Goal: Check status: Check status

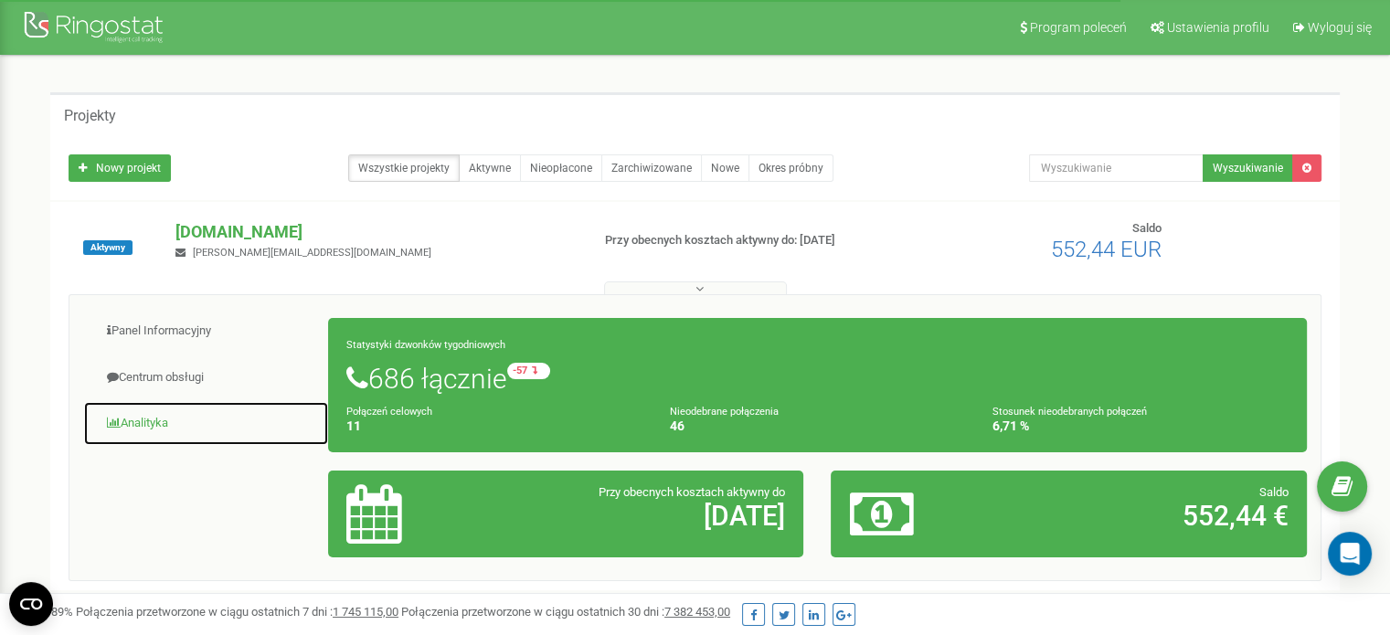
click at [157, 426] on link "Analityka" at bounding box center [206, 423] width 246 height 45
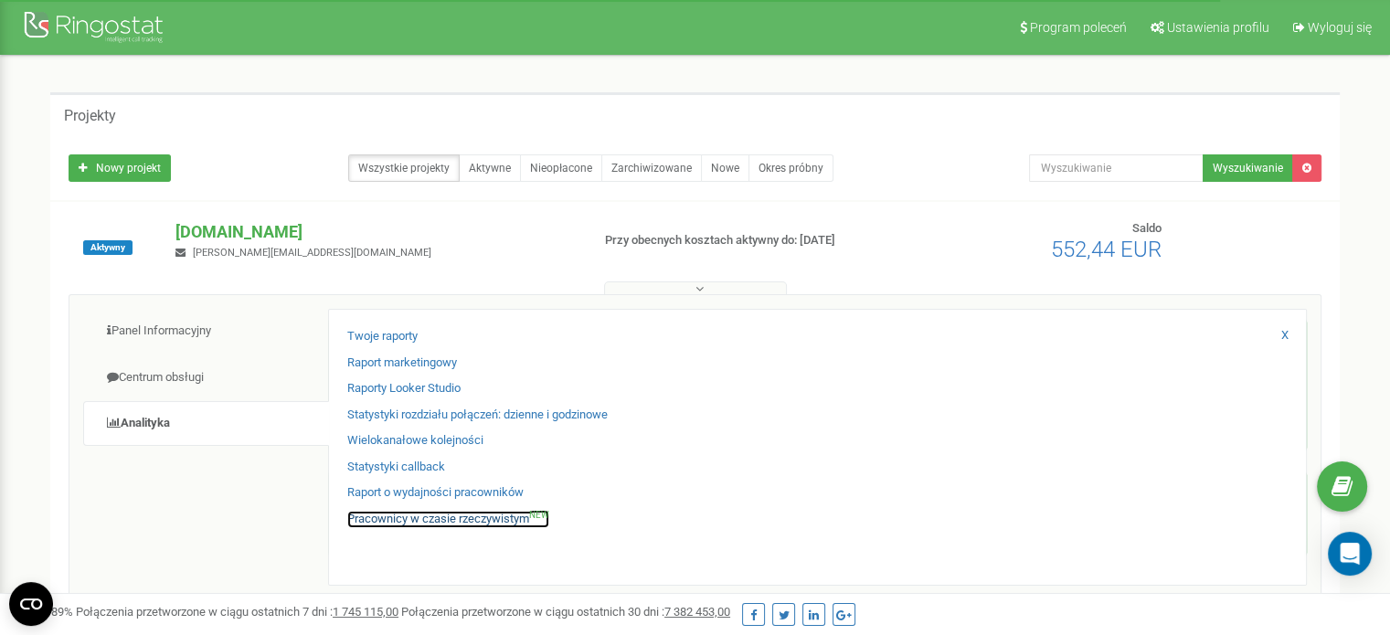
click at [398, 522] on link "Pracownicy w czasie rzeczywistym NEW" at bounding box center [448, 519] width 202 height 17
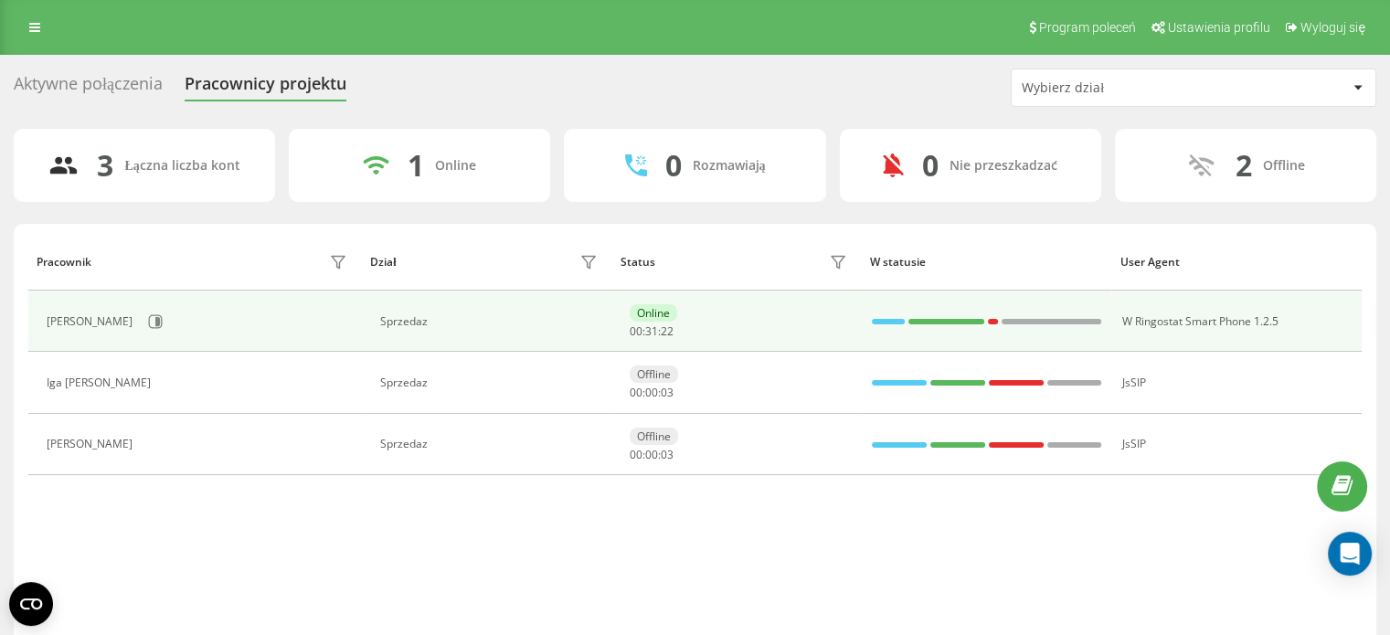
click at [398, 315] on div "Sprzedaz" at bounding box center [491, 321] width 222 height 13
click at [154, 327] on icon at bounding box center [156, 321] width 14 height 14
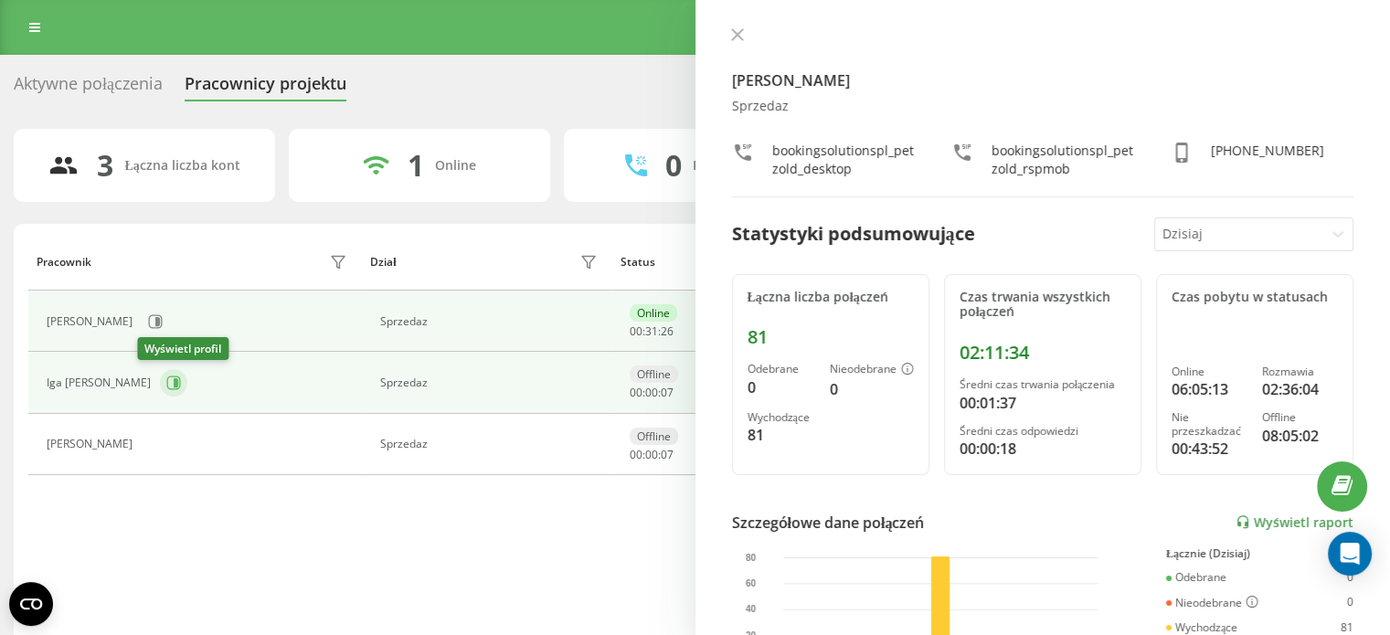
click at [160, 380] on button at bounding box center [173, 382] width 27 height 27
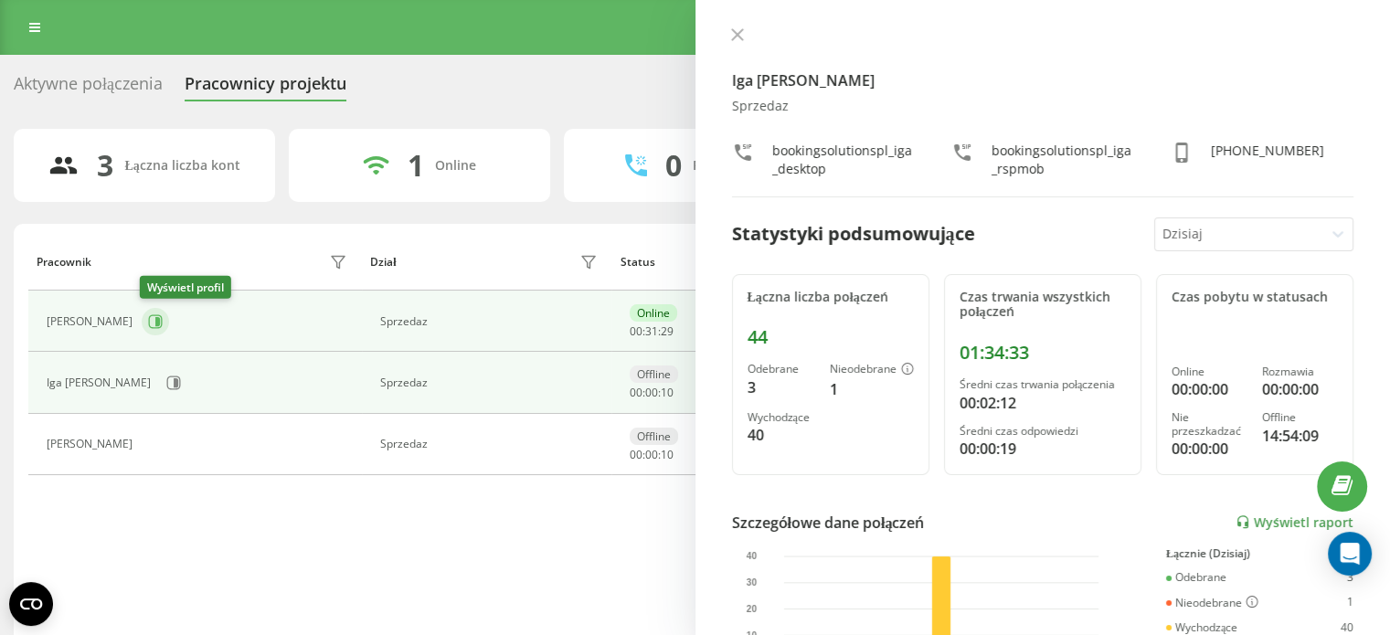
click at [154, 327] on icon at bounding box center [156, 321] width 14 height 14
